Goal: Find specific fact: Find specific fact

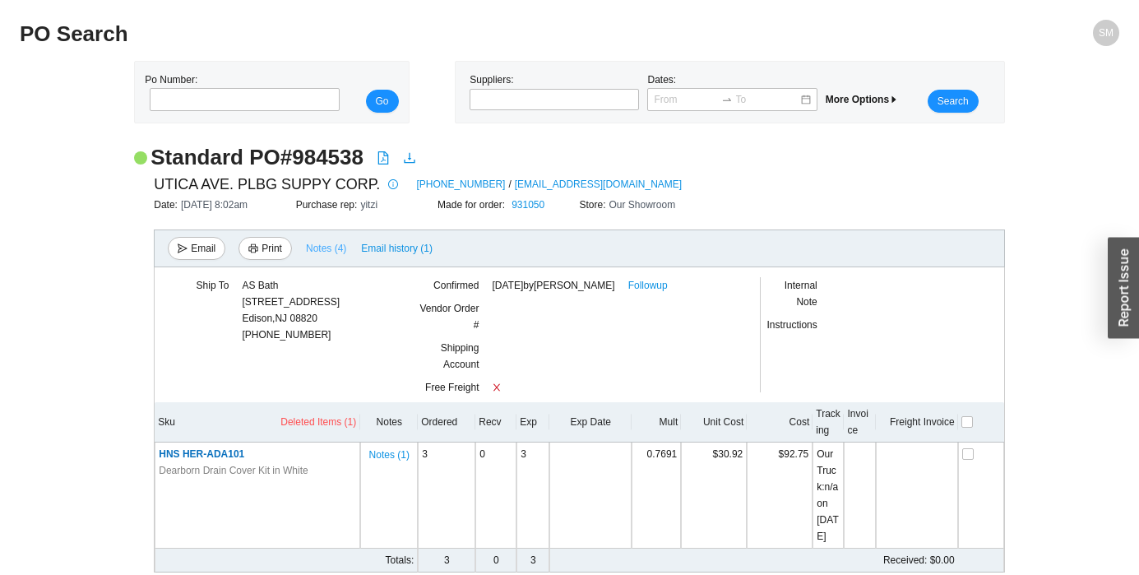
click at [333, 247] on span "Notes ( 4 )" at bounding box center [326, 248] width 40 height 16
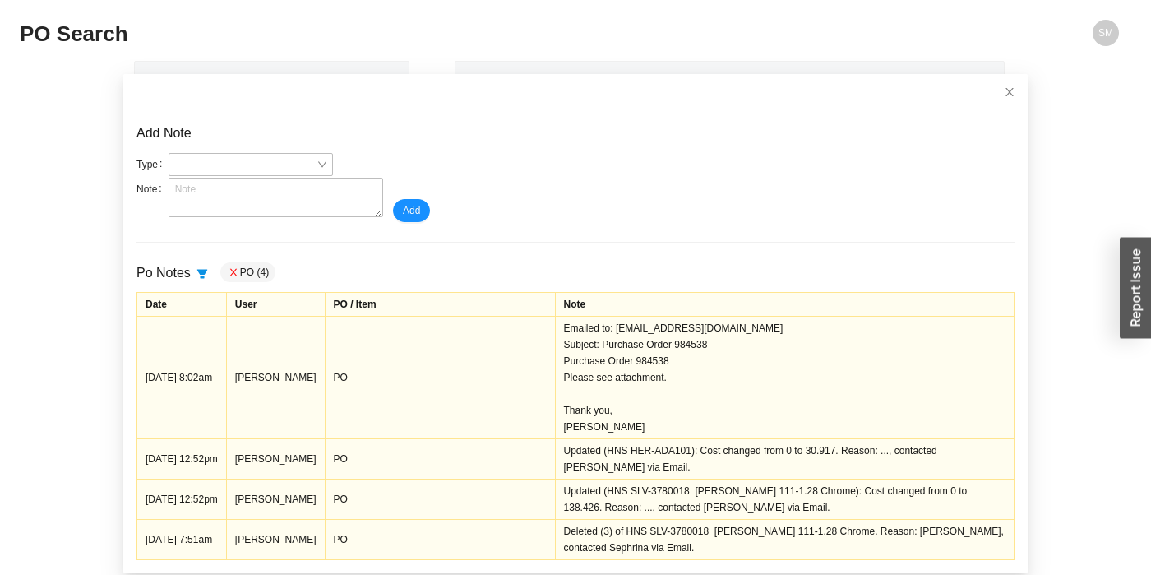
scroll to position [11, 0]
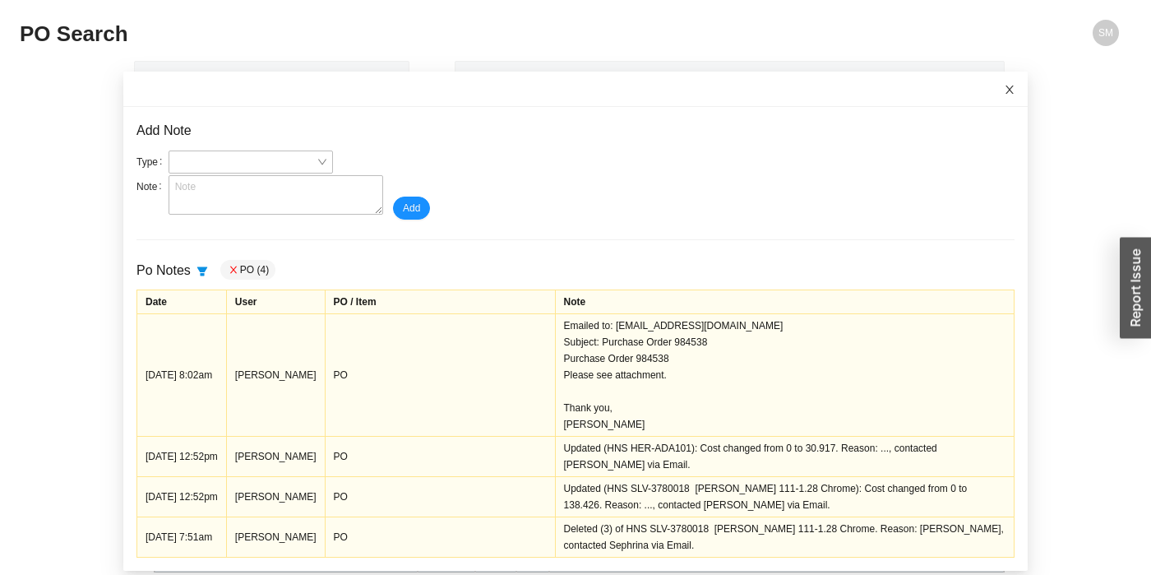
click at [992, 97] on span "Close" at bounding box center [1010, 90] width 36 height 36
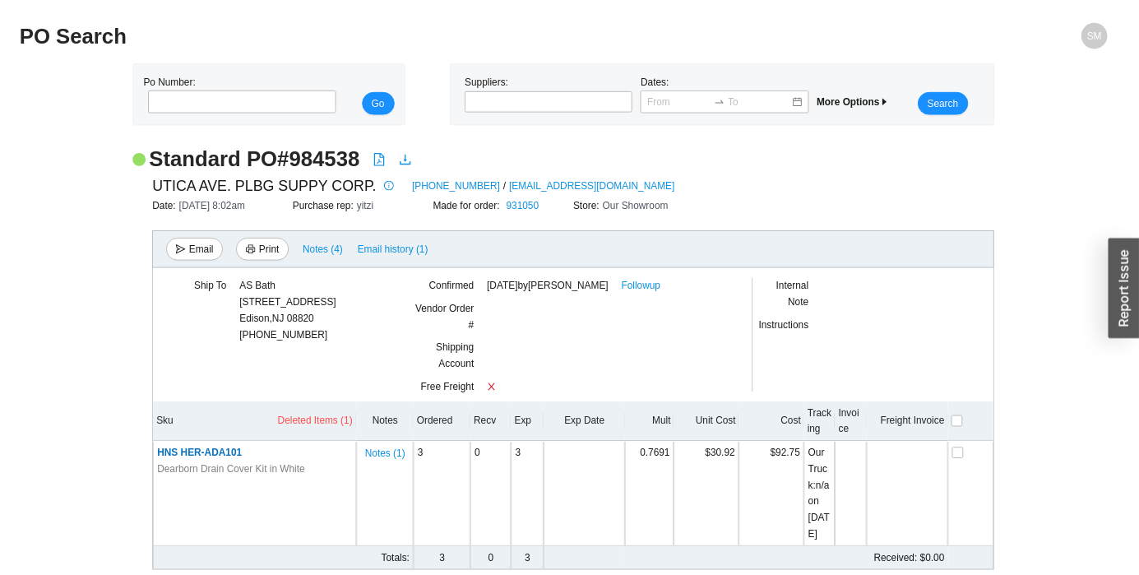
scroll to position [0, 0]
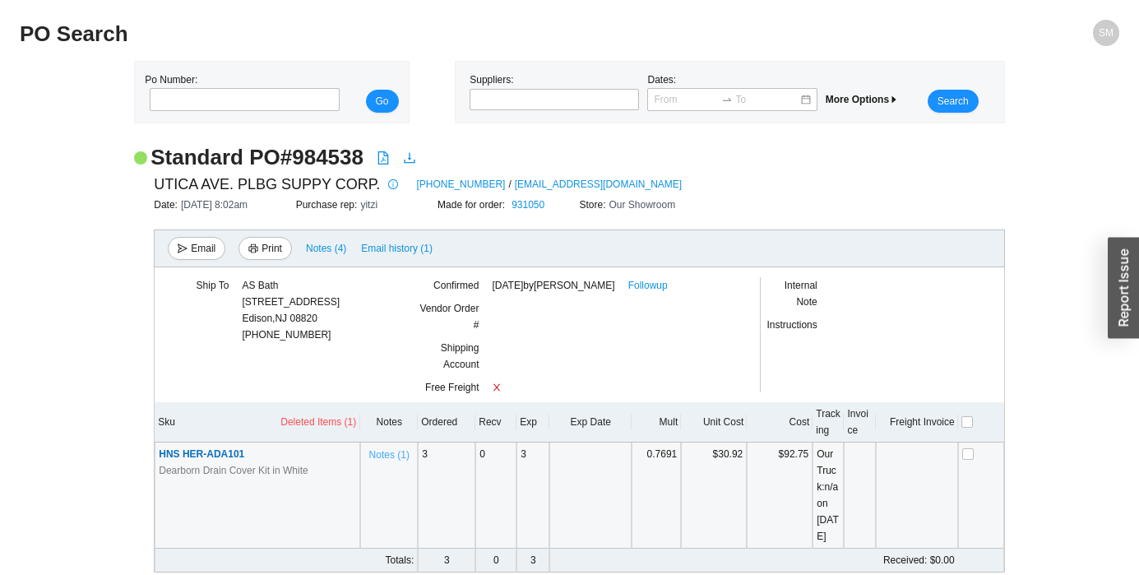
click at [386, 460] on span "Notes ( 1 )" at bounding box center [389, 454] width 40 height 16
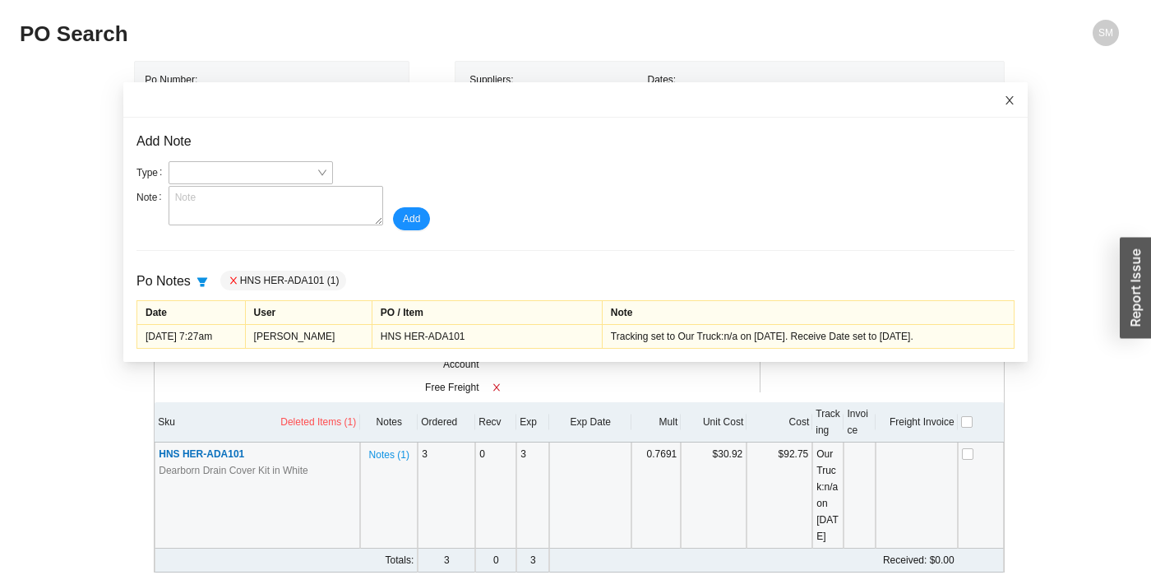
click at [992, 108] on span "Close" at bounding box center [1010, 100] width 36 height 36
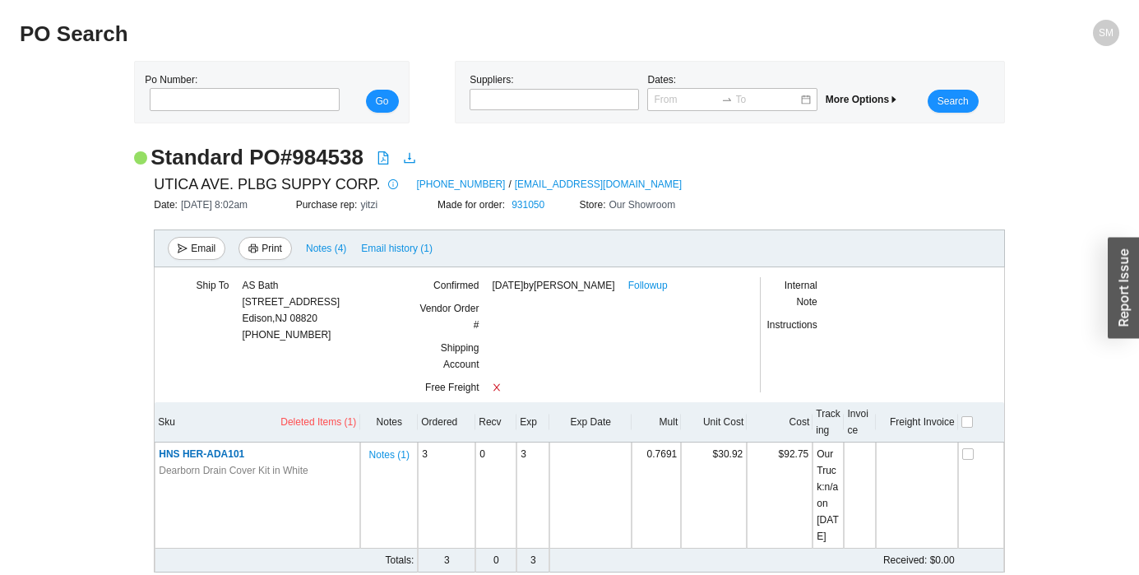
click at [327, 157] on h2 "Standard PO # 984538" at bounding box center [256, 157] width 213 height 29
click at [328, 157] on h2 "Standard PO # 984538" at bounding box center [256, 157] width 213 height 29
copy h2 "984538"
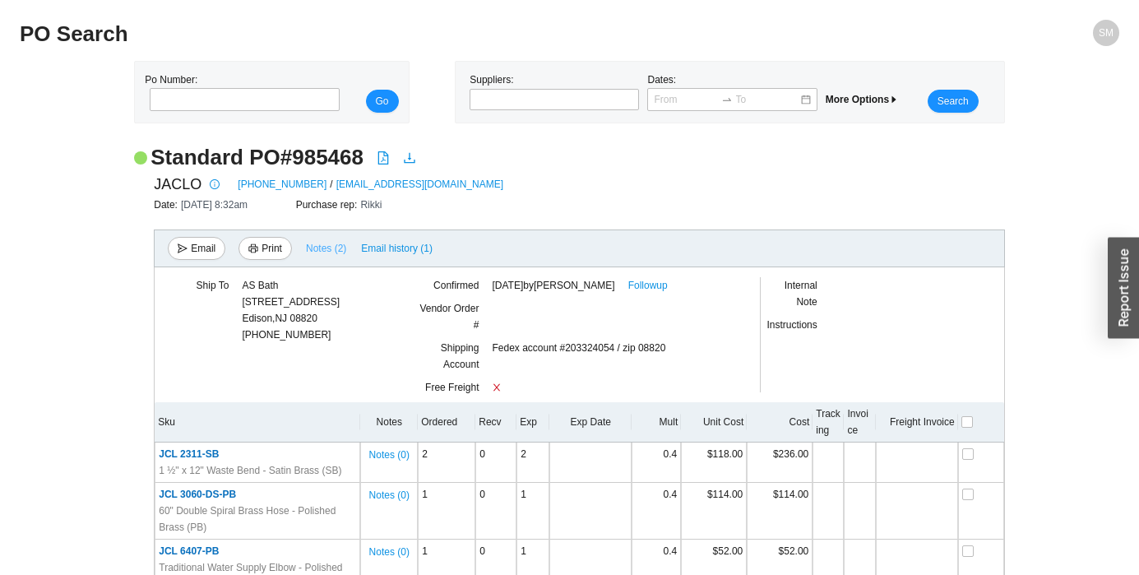
click at [316, 252] on span "Notes ( 2 )" at bounding box center [326, 248] width 40 height 16
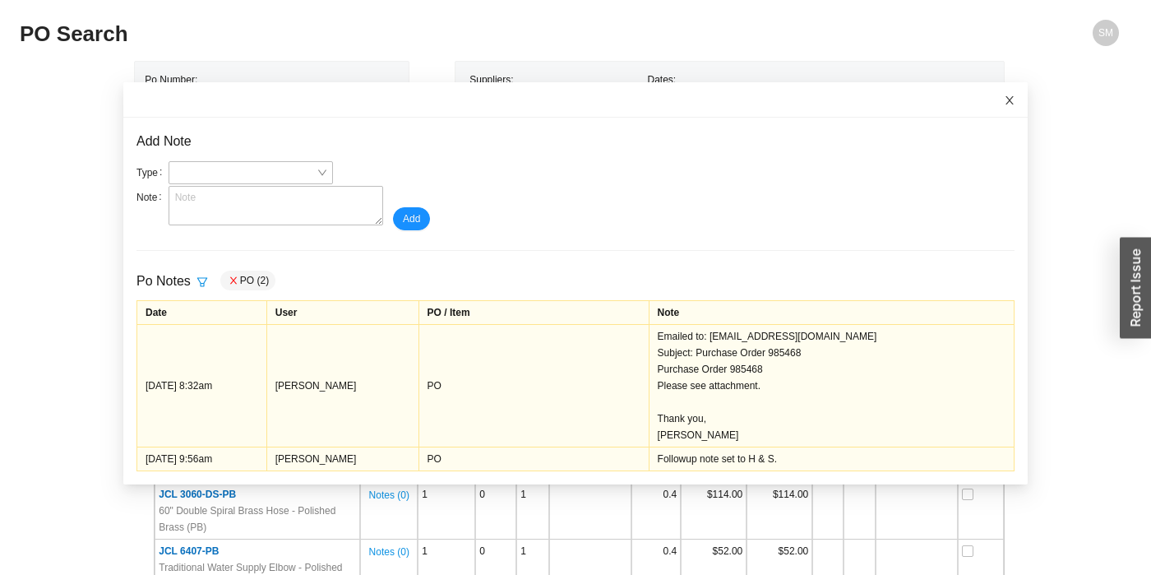
click at [1004, 101] on icon "close" at bounding box center [1010, 101] width 12 height 12
